Goal: Task Accomplishment & Management: Manage account settings

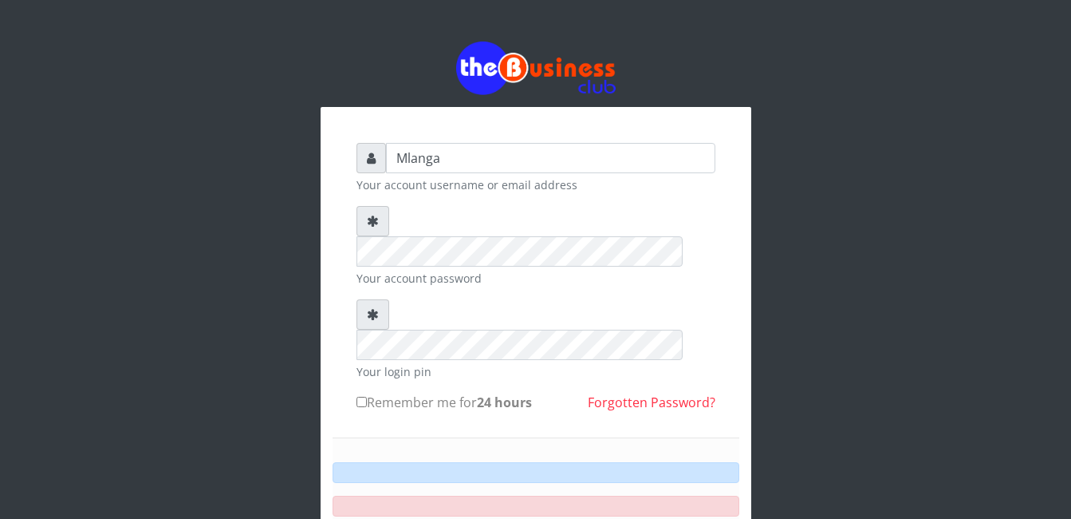
click at [189, 218] on div "Mlanga Your account username or email address Your account password Your login …" at bounding box center [535, 351] width 909 height 702
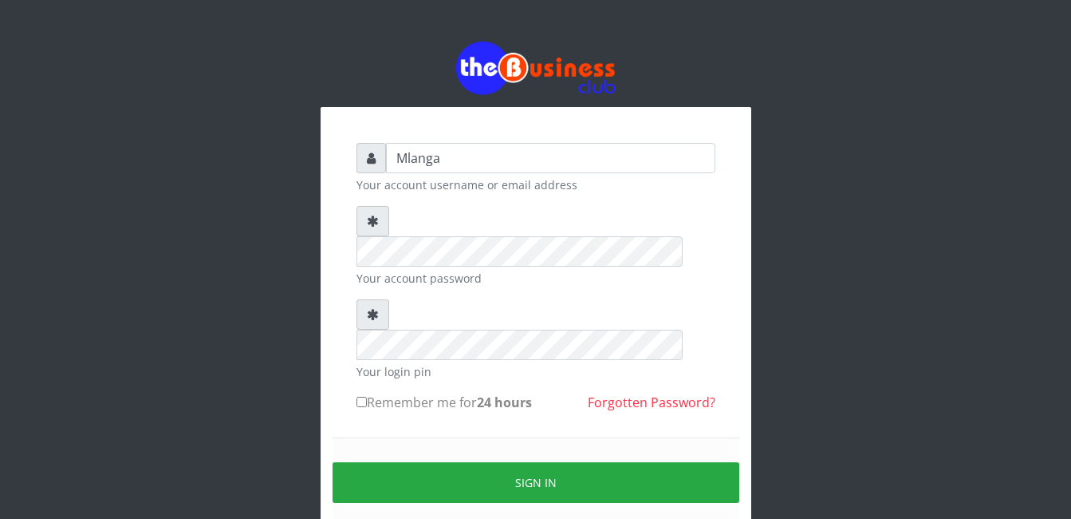
click at [203, 265] on div "Mlanga Your account username or email address Your account password Your login …" at bounding box center [535, 317] width 909 height 635
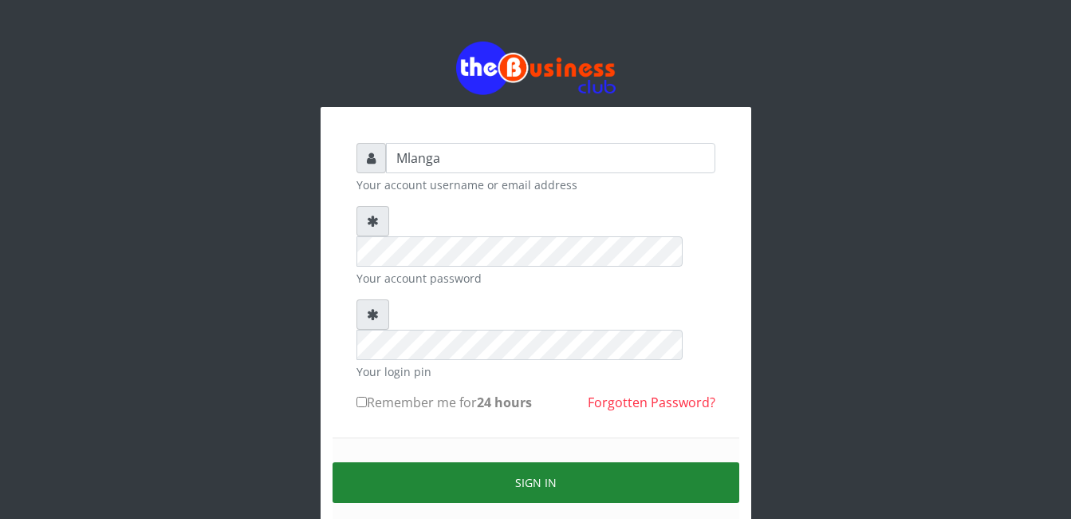
click at [542, 462] on button "Sign in" at bounding box center [536, 482] width 407 height 41
